Goal: Task Accomplishment & Management: Manage account settings

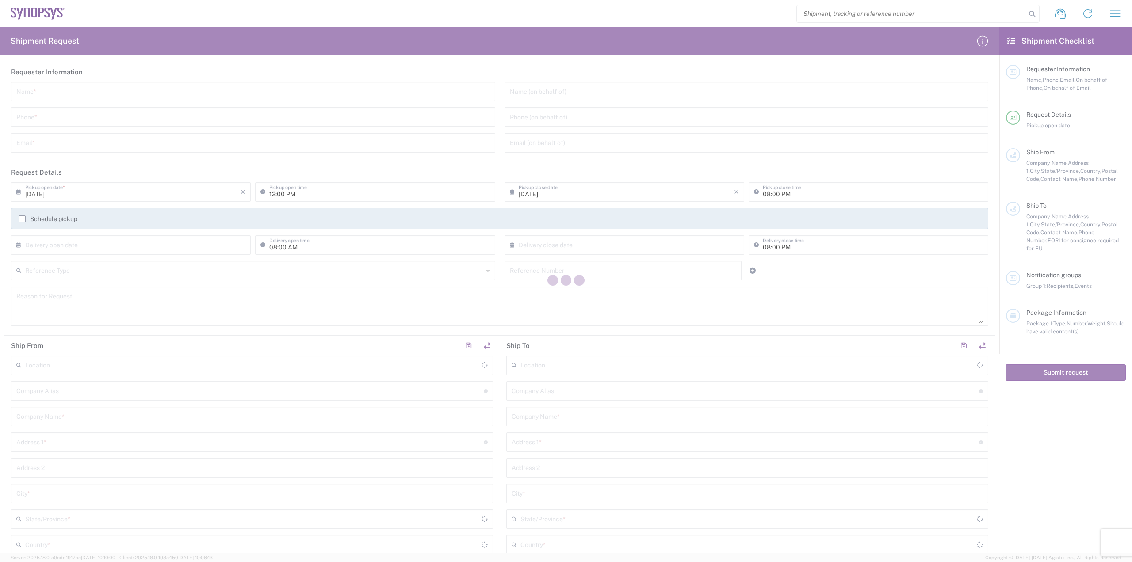
type input "[GEOGRAPHIC_DATA]"
type input "United States"
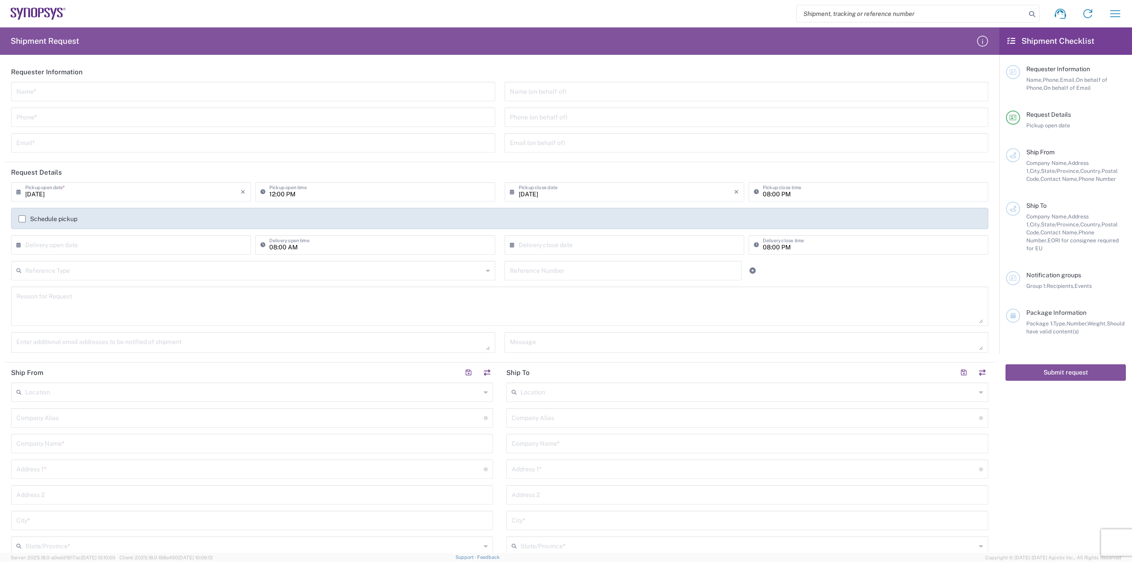
click at [814, 10] on input "search" at bounding box center [911, 13] width 229 height 17
type input "micross"
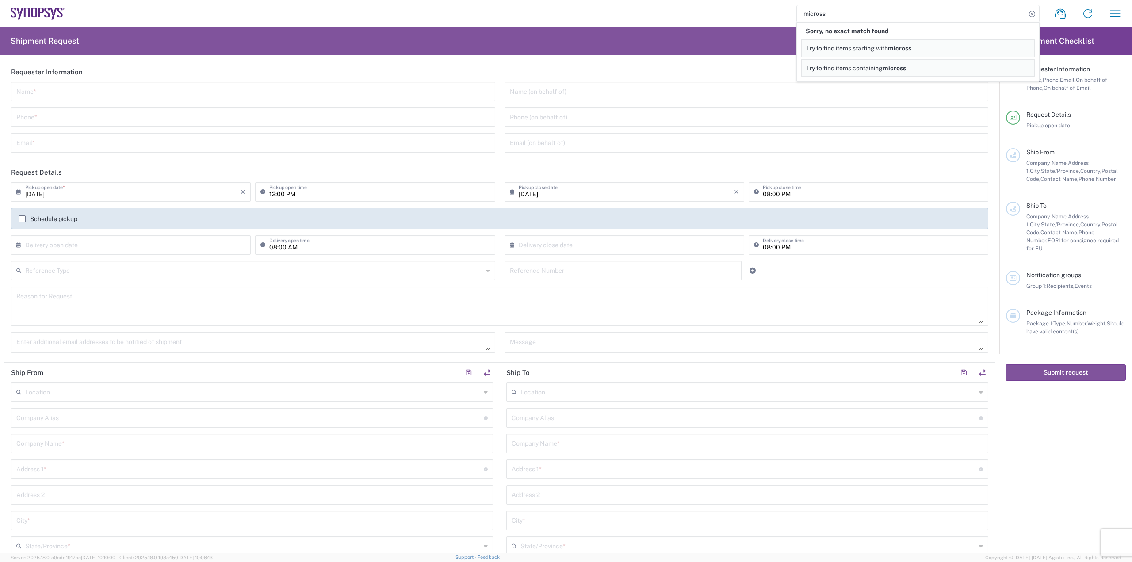
drag, startPoint x: 838, startPoint y: 15, endPoint x: 761, endPoint y: 0, distance: 78.5
click at [764, 0] on agx-form-navbar "micross Sorry, no exact match found Try to find items starting with micross Try…" at bounding box center [566, 13] width 1132 height 27
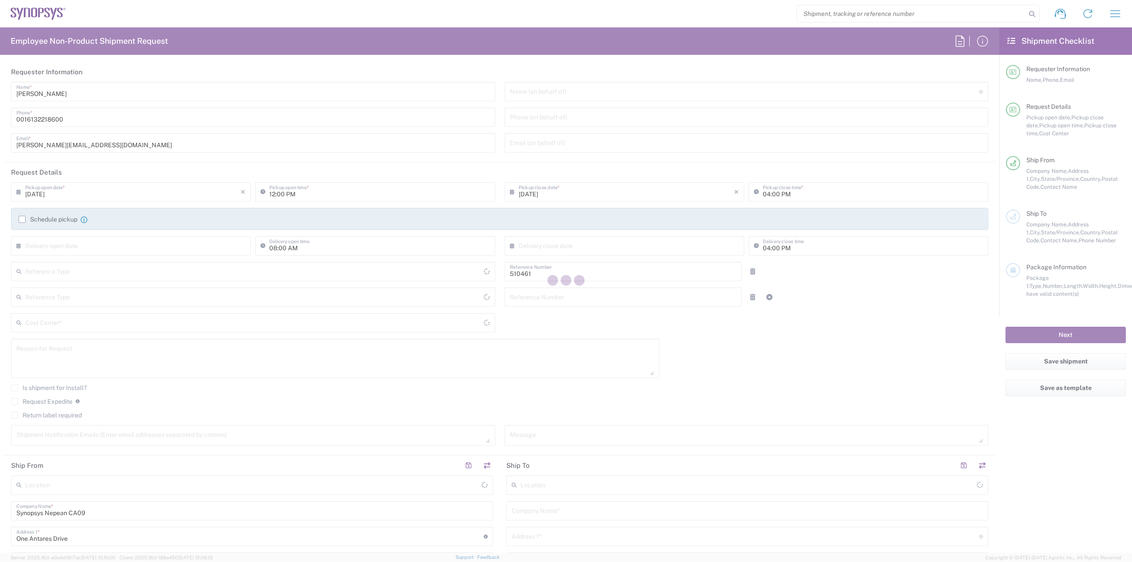
type input "[GEOGRAPHIC_DATA]"
type input "Department"
type input "CA02, SG, MSIP2, R&D 510461"
type input "Ontario"
type input "Canada"
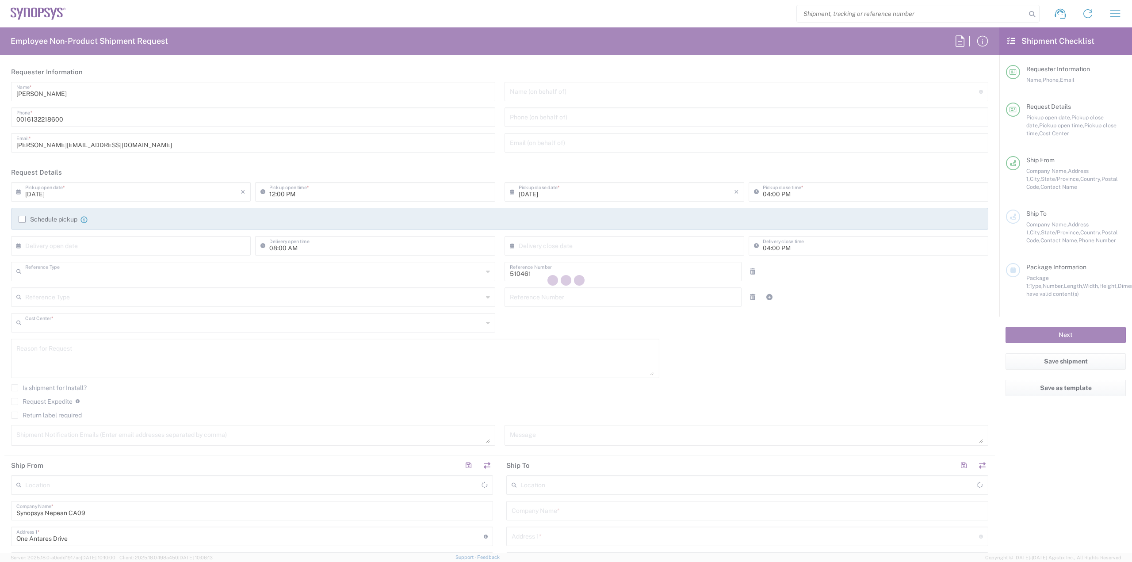
type input "Delivered at Place"
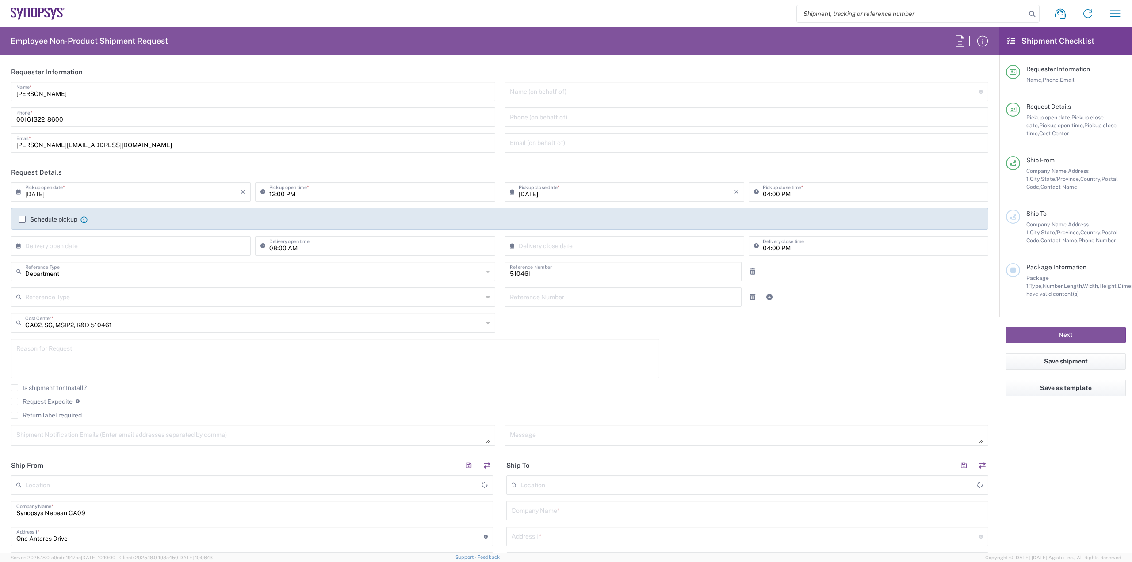
click at [839, 12] on input "search" at bounding box center [911, 13] width 229 height 17
type input "Nepean CA09"
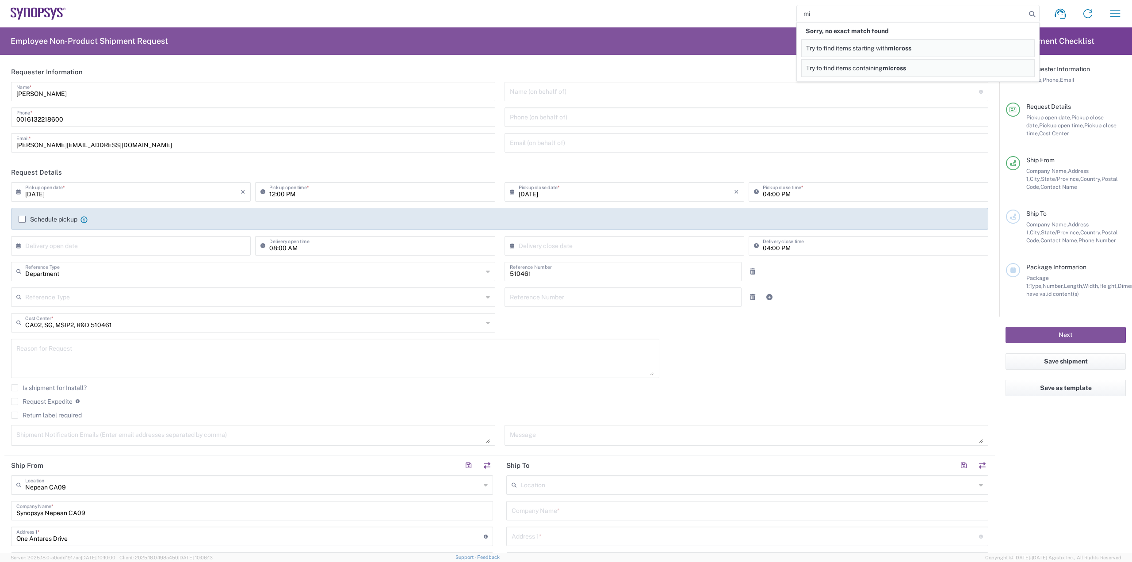
type input "m"
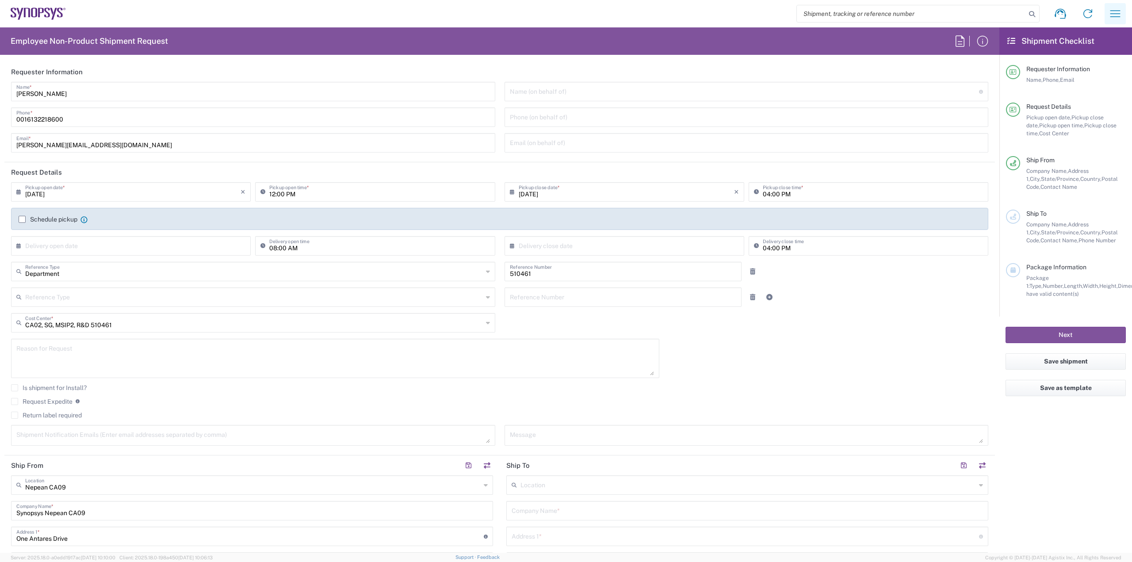
click at [1113, 8] on icon "button" at bounding box center [1116, 14] width 14 height 14
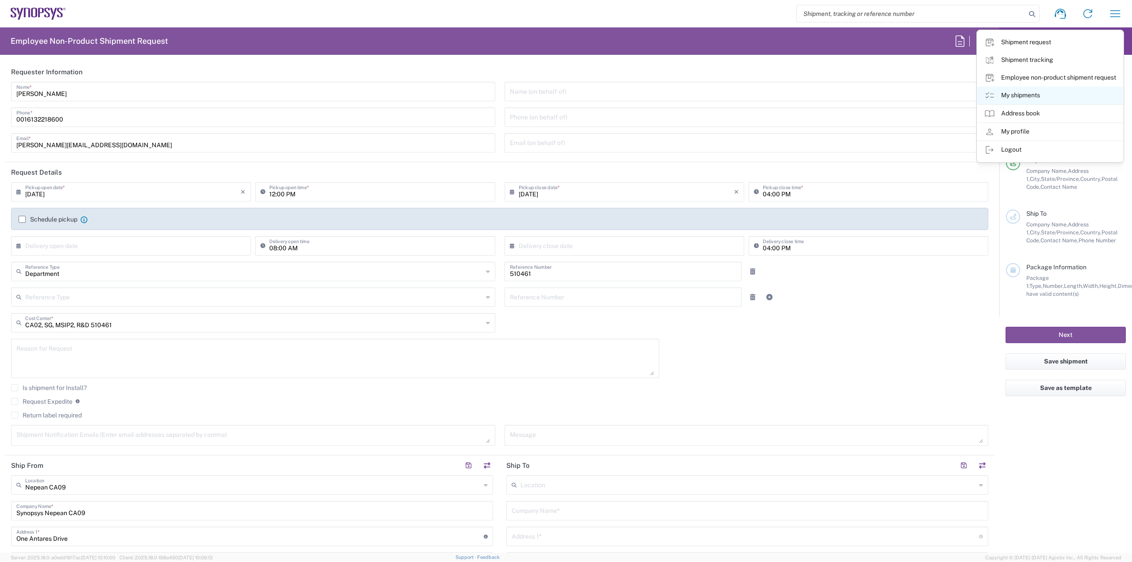
click at [1014, 94] on link "My shipments" at bounding box center [1051, 96] width 146 height 18
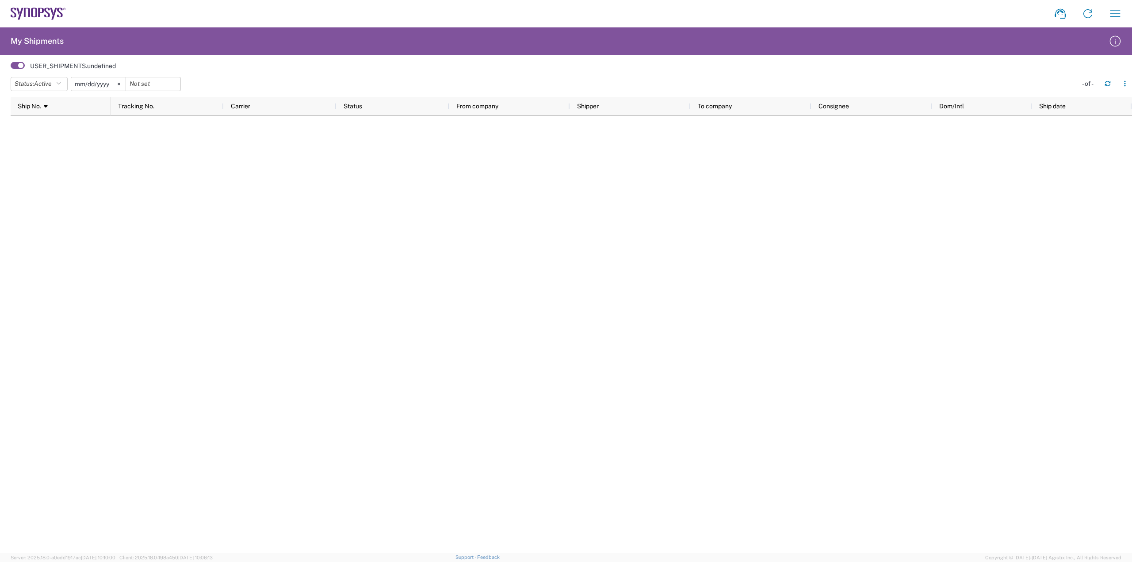
click at [120, 84] on icon at bounding box center [119, 84] width 3 height 3
click at [68, 83] on button "Status: Active" at bounding box center [39, 84] width 57 height 14
click at [58, 128] on span "All" at bounding box center [62, 130] width 103 height 14
